Goal: Check status: Check status

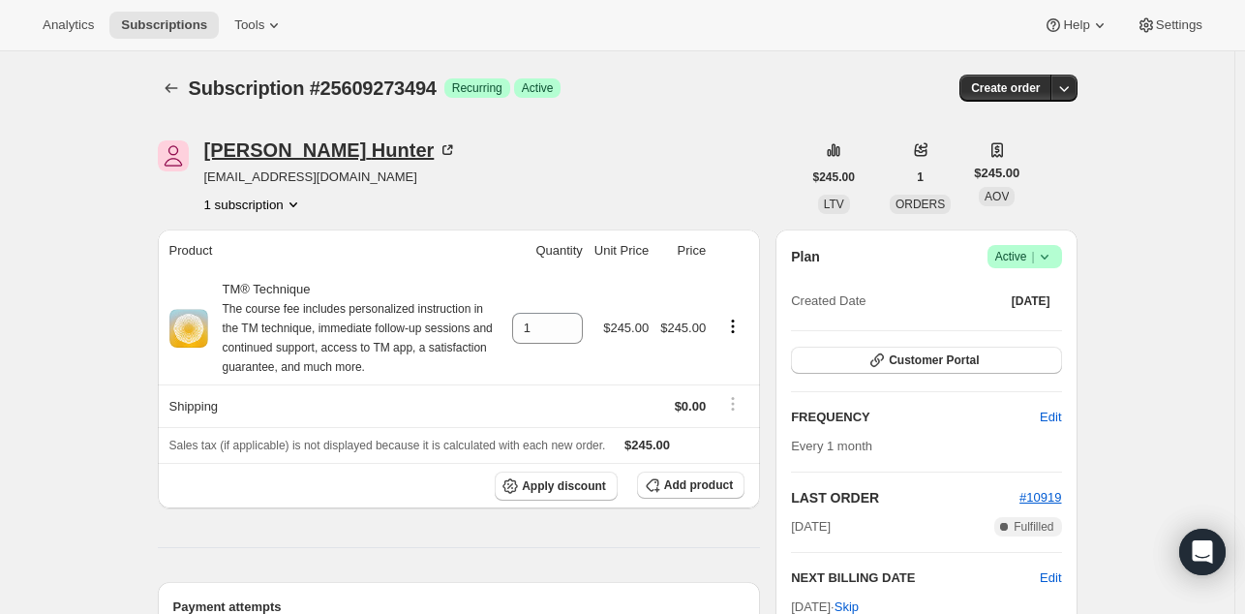
click at [289, 144] on div "Johann Hunter" at bounding box center [331, 149] width 254 height 19
click at [294, 155] on div "Laura Phillips" at bounding box center [380, 149] width 353 height 19
click at [259, 147] on div "Natasha Malek" at bounding box center [380, 149] width 353 height 19
click at [274, 148] on div "James Marks" at bounding box center [327, 149] width 247 height 19
click at [287, 160] on div "[PERSON_NAME]" at bounding box center [380, 149] width 353 height 19
